Goal: Register for event/course

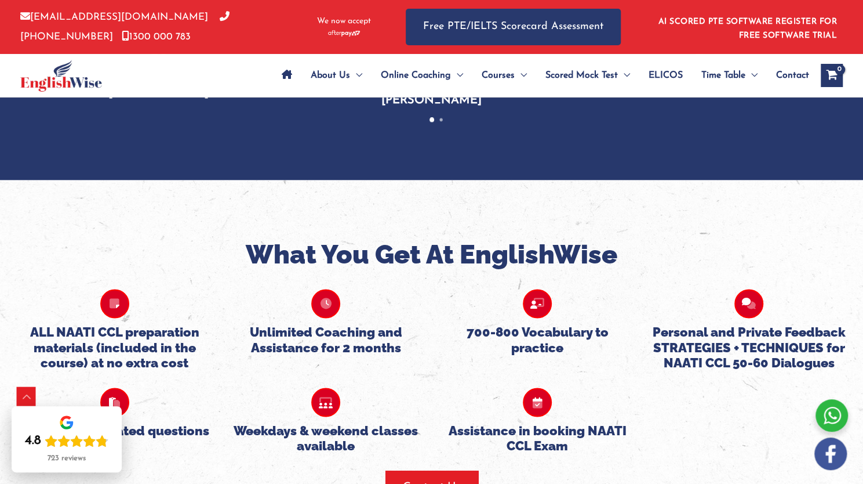
scroll to position [965, 0]
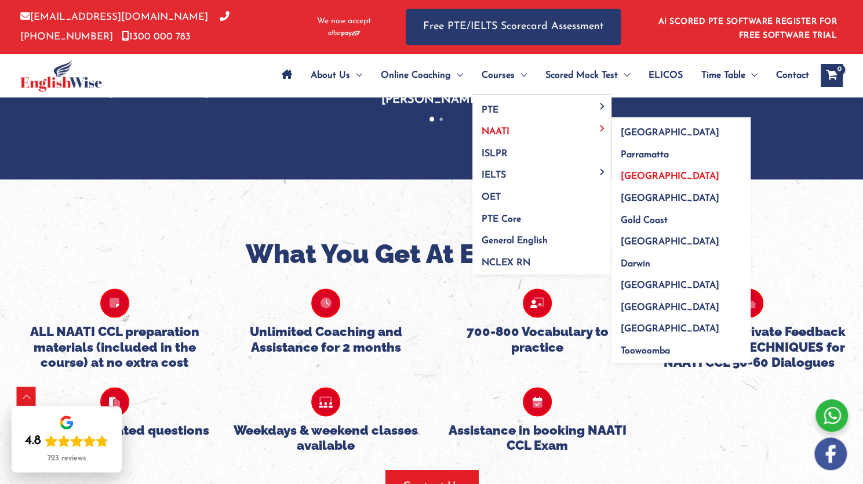
click at [656, 176] on span "[GEOGRAPHIC_DATA]" at bounding box center [670, 176] width 99 height 9
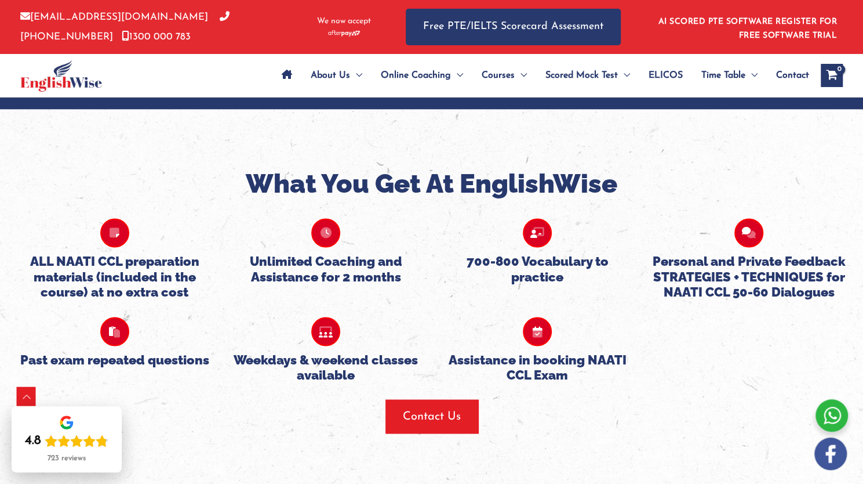
scroll to position [1036, 0]
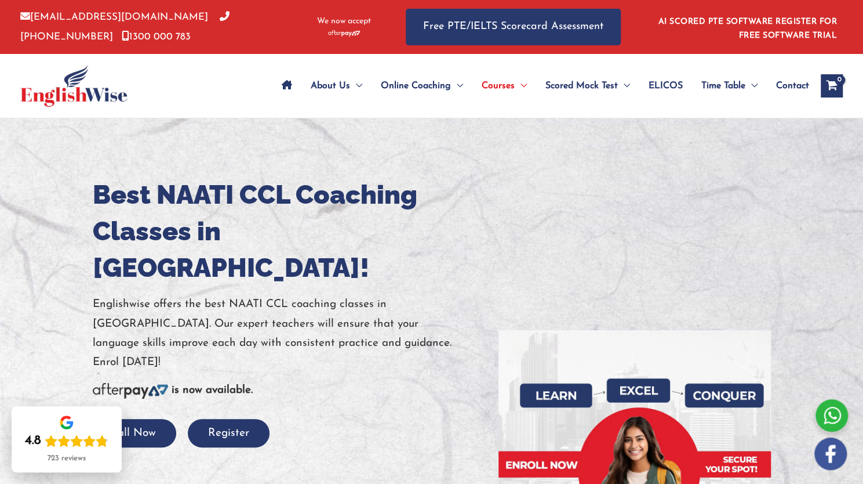
scroll to position [1, 0]
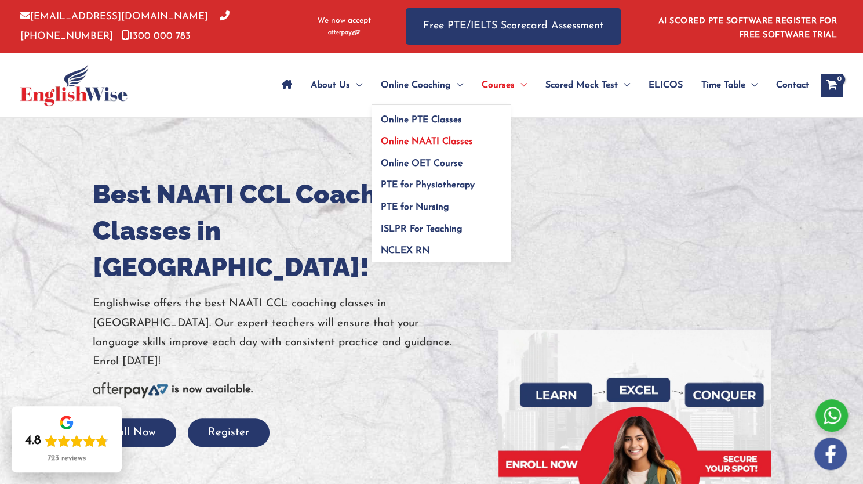
click at [435, 141] on span "Online NAATI Classes" at bounding box center [427, 141] width 92 height 9
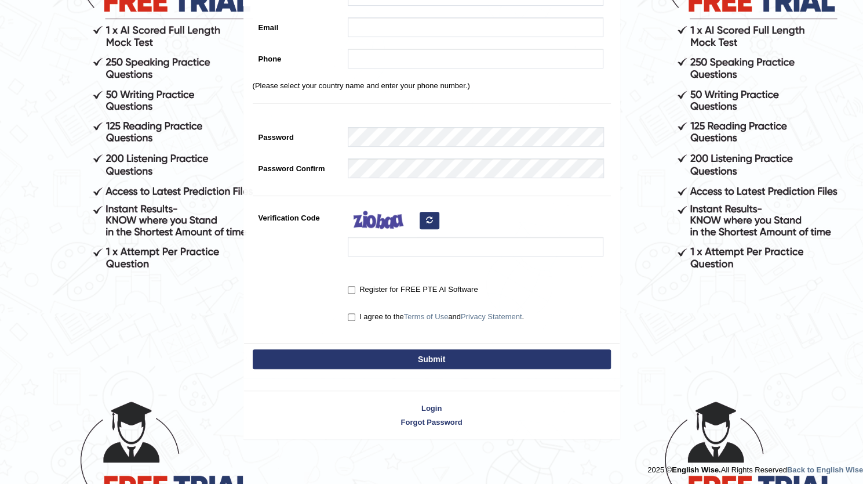
scroll to position [188, 0]
